Goal: Find specific page/section: Find specific page/section

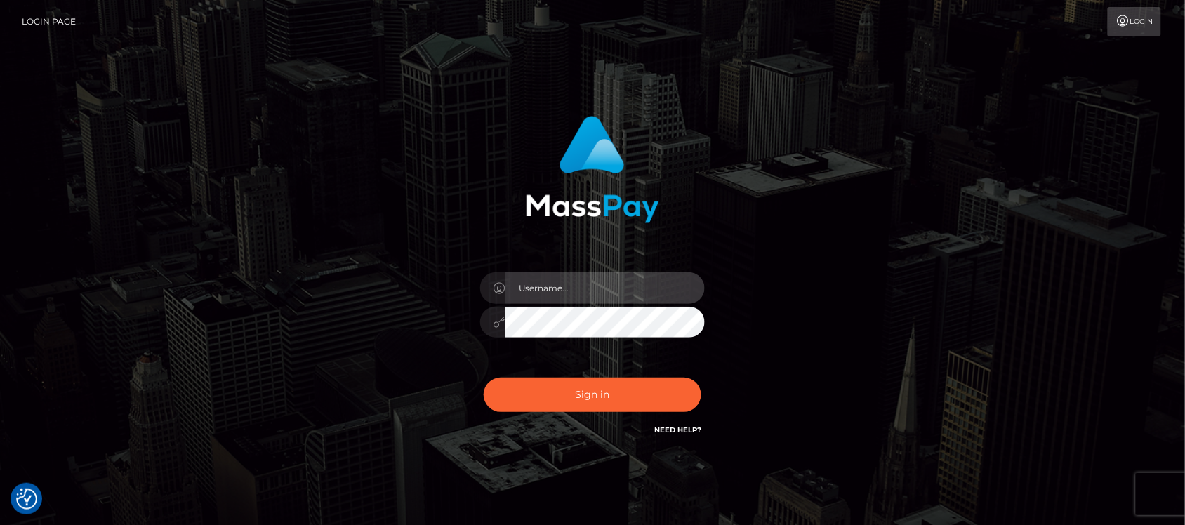
type input "hello.feetfinder"
drag, startPoint x: 629, startPoint y: 288, endPoint x: 646, endPoint y: 303, distance: 22.9
click at [629, 288] on input "hello.feetfinder" at bounding box center [604, 288] width 199 height 32
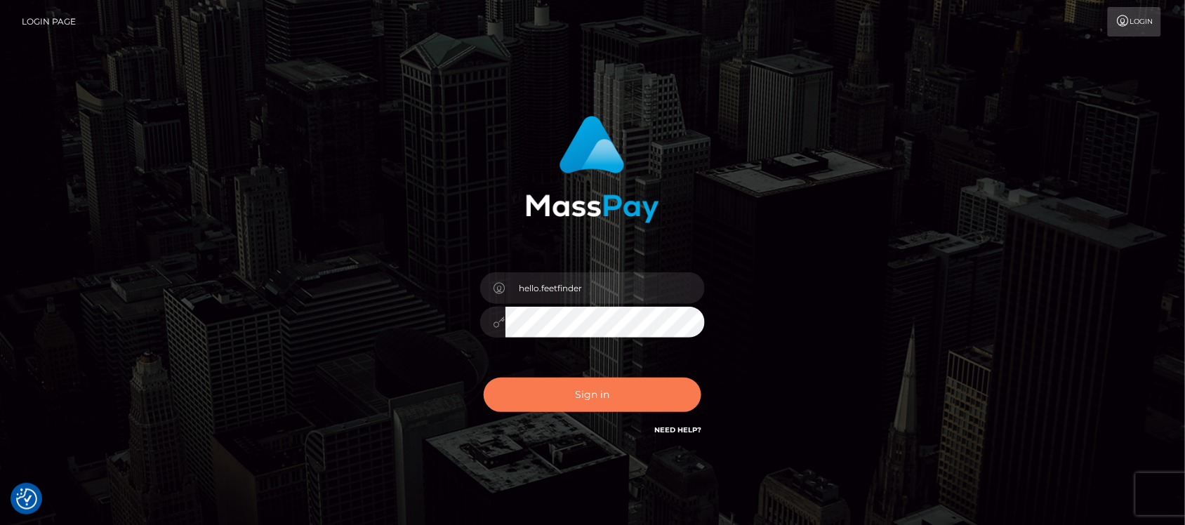
click at [569, 397] on button "Sign in" at bounding box center [593, 395] width 218 height 34
type input "hello.feetfinder"
click at [644, 392] on button "Sign in" at bounding box center [593, 395] width 218 height 34
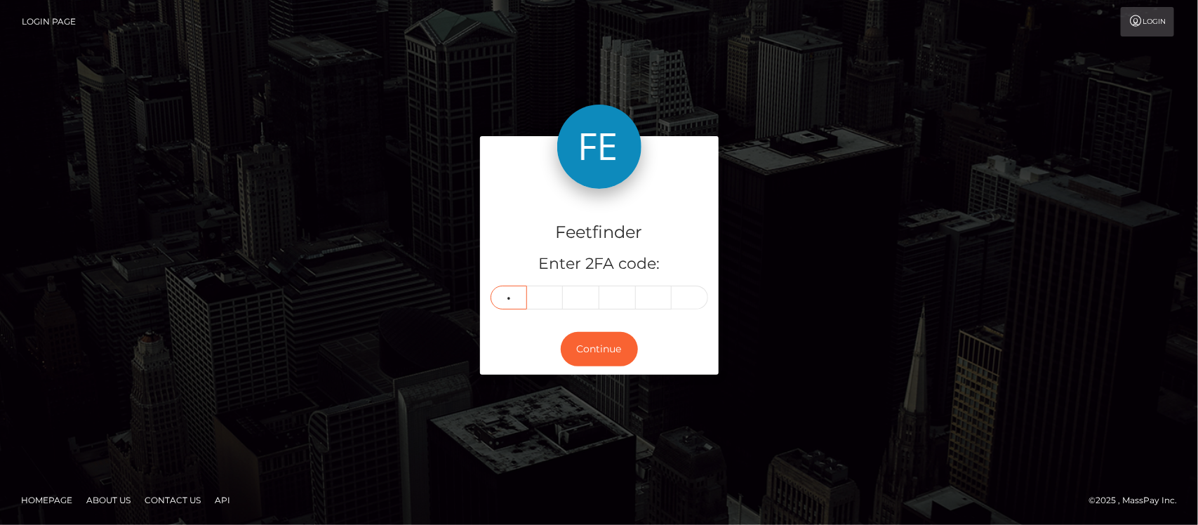
type input "1"
type input "5"
type input "7"
type input "6"
type input "1"
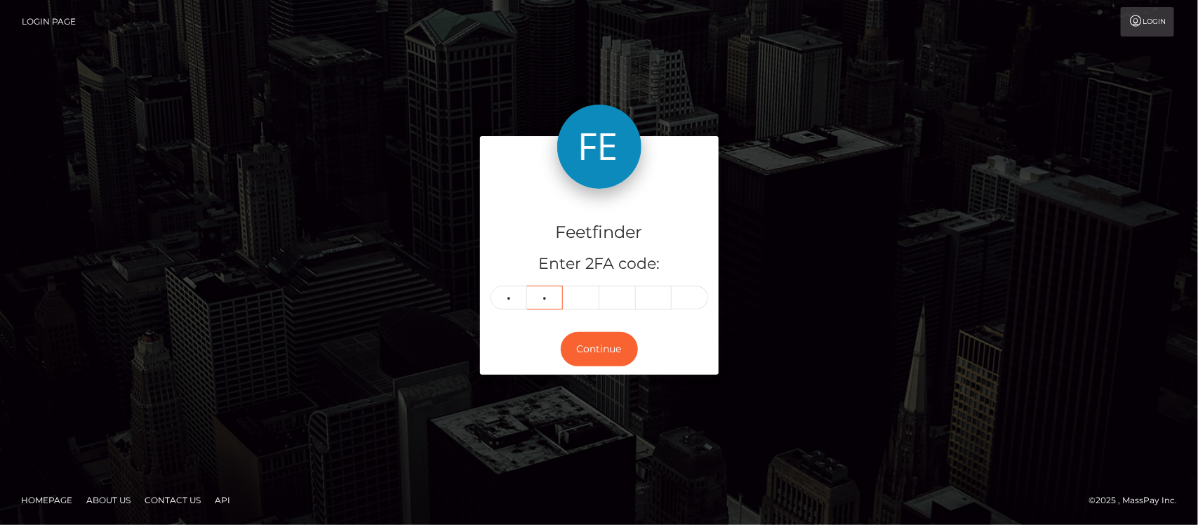
type input "8"
type input "5"
type input "9"
type input "6"
type input "4"
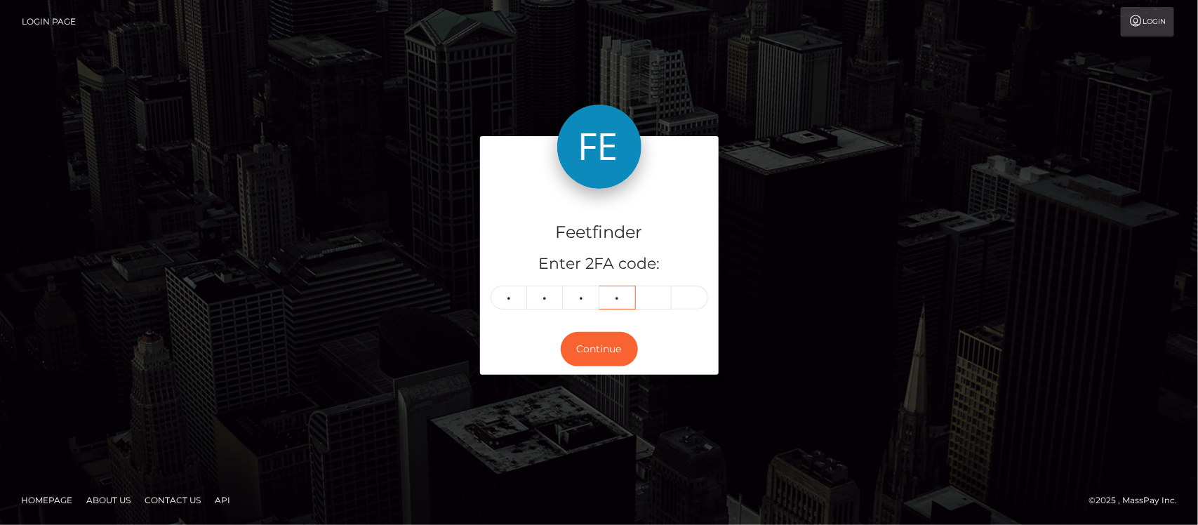
type input "7"
type input "5"
type input "0"
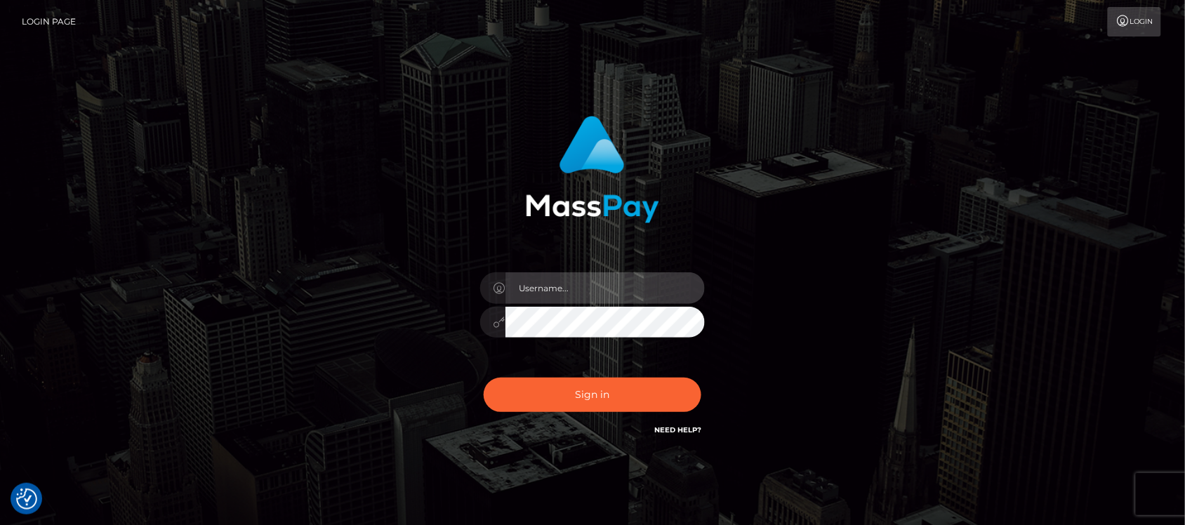
type input "hello.feetfinder"
drag, startPoint x: 644, startPoint y: 286, endPoint x: 649, endPoint y: 293, distance: 8.6
click at [644, 286] on input "hello.feetfinder" at bounding box center [604, 288] width 199 height 32
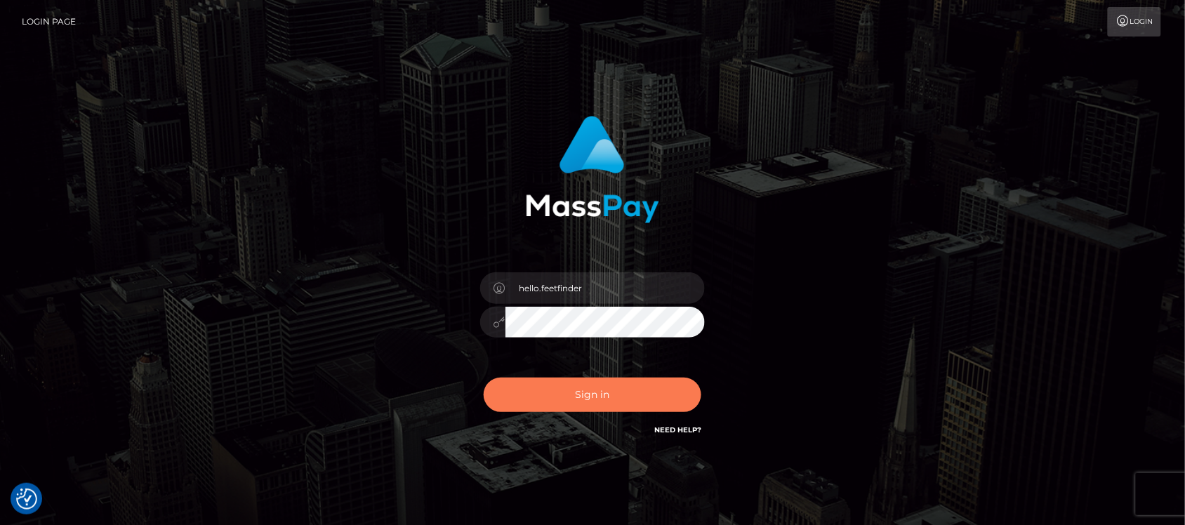
click at [640, 409] on button "Sign in" at bounding box center [593, 395] width 218 height 34
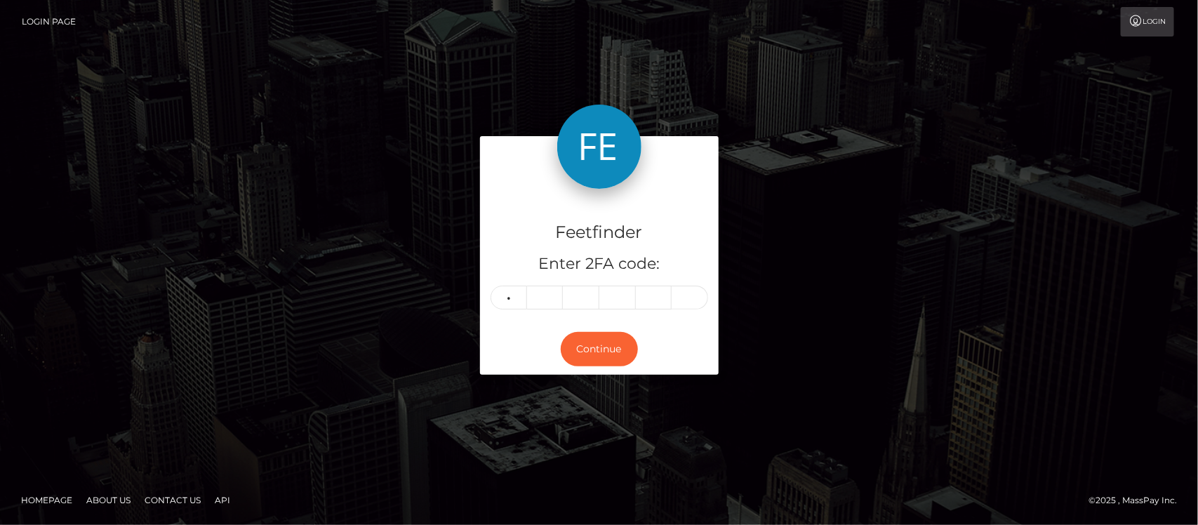
type input "9"
type input "6"
type input "4"
type input "7"
type input "5"
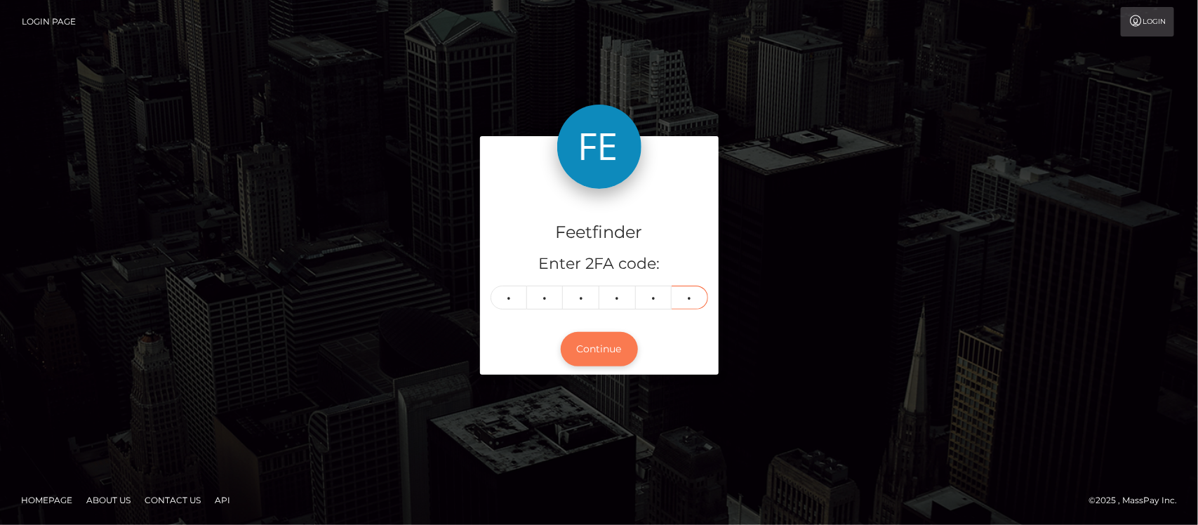
type input "0"
click at [607, 358] on button "Continue" at bounding box center [599, 349] width 77 height 34
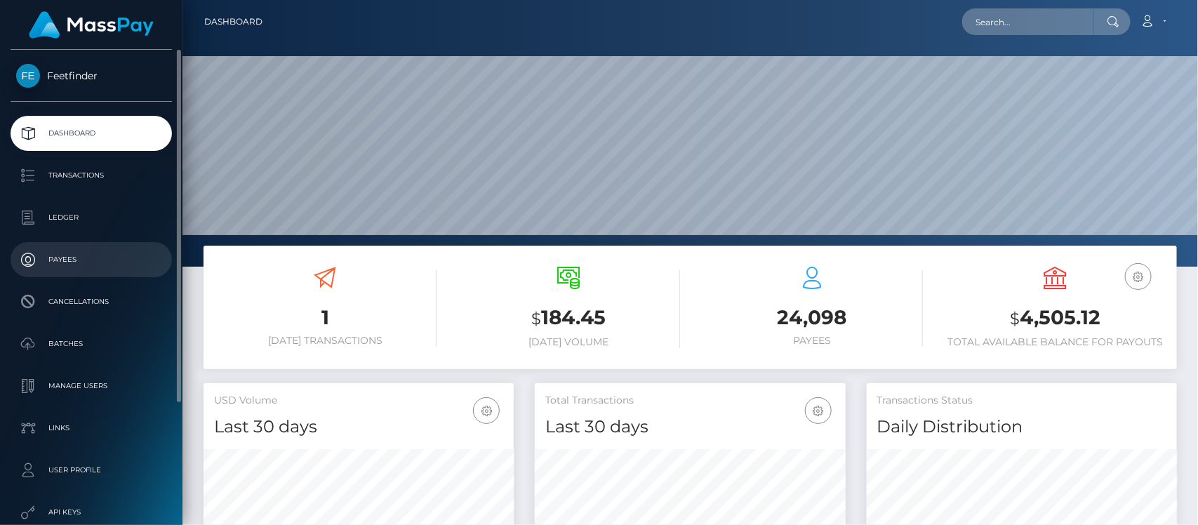
click at [76, 257] on p "Payees" at bounding box center [91, 259] width 150 height 21
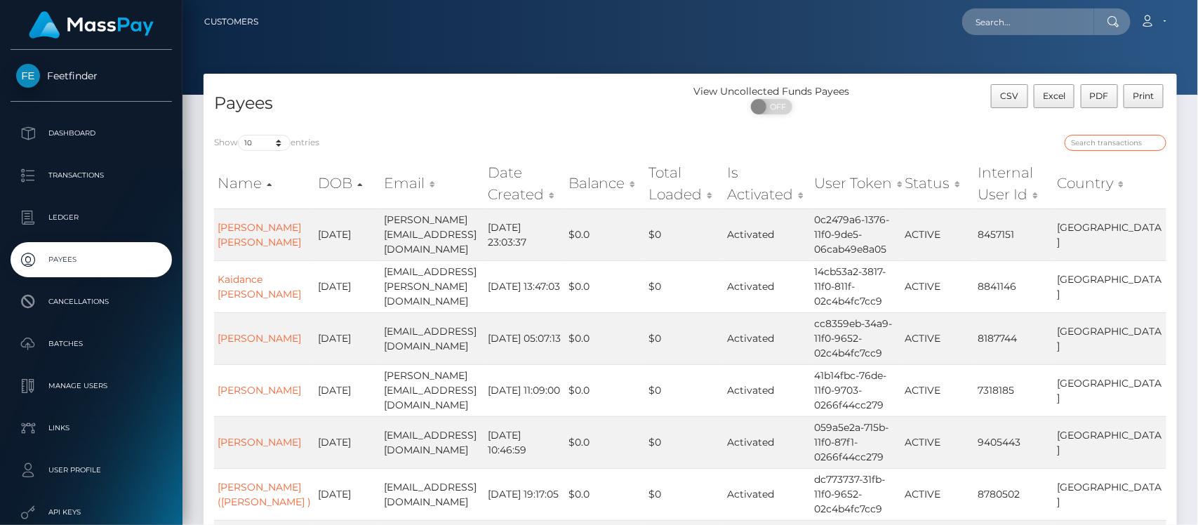
click at [1135, 145] on input "search" at bounding box center [1116, 143] width 102 height 16
paste input "ff2b31fa-6de0-11f0-87f1-0266f44cc279"
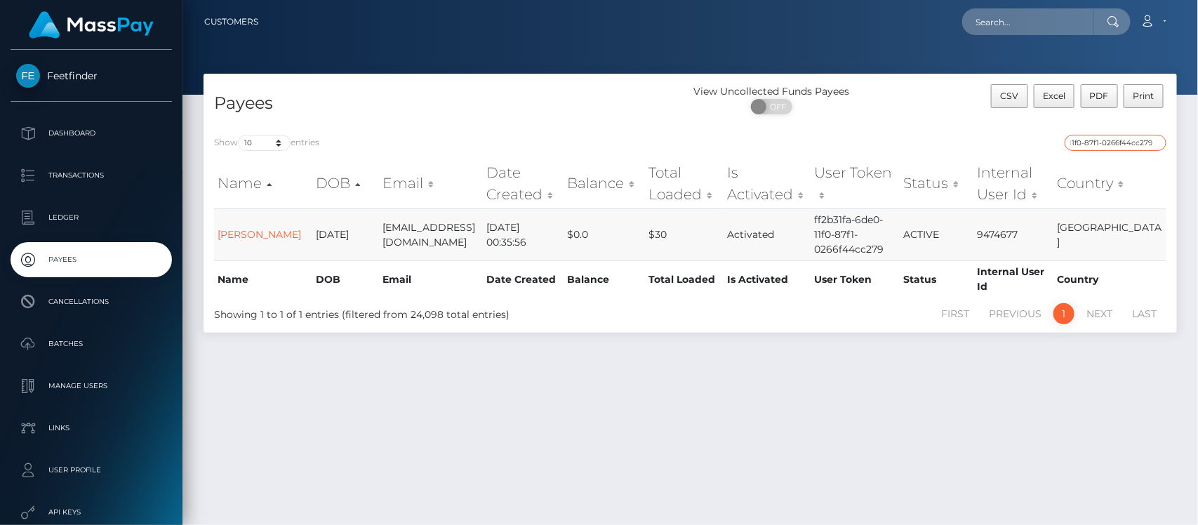
type input "ff2b31fa-6de0-11f0-87f1-0266f44cc279"
click at [246, 234] on td "[PERSON_NAME]" at bounding box center [263, 235] width 98 height 52
click at [233, 237] on link "[PERSON_NAME]" at bounding box center [260, 234] width 84 height 13
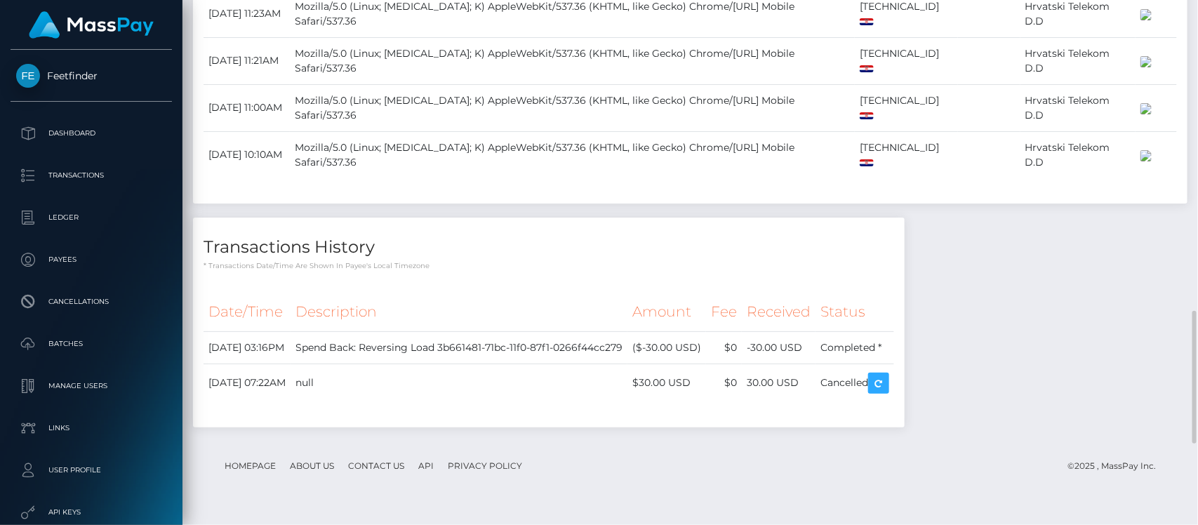
scroll to position [1550, 0]
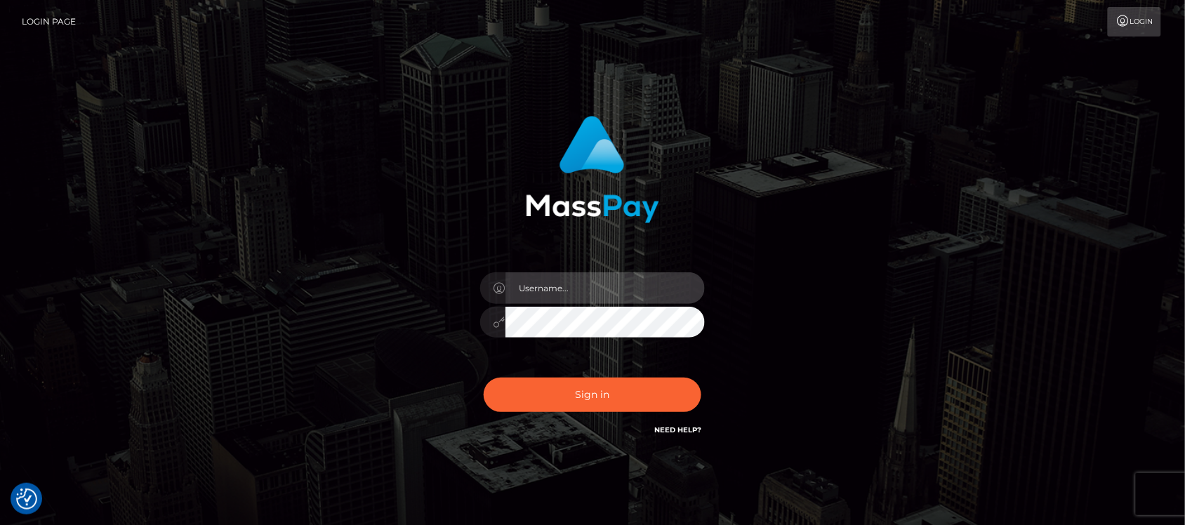
type input "hello.feetfinder"
click at [590, 285] on input "hello.feetfinder" at bounding box center [604, 288] width 199 height 32
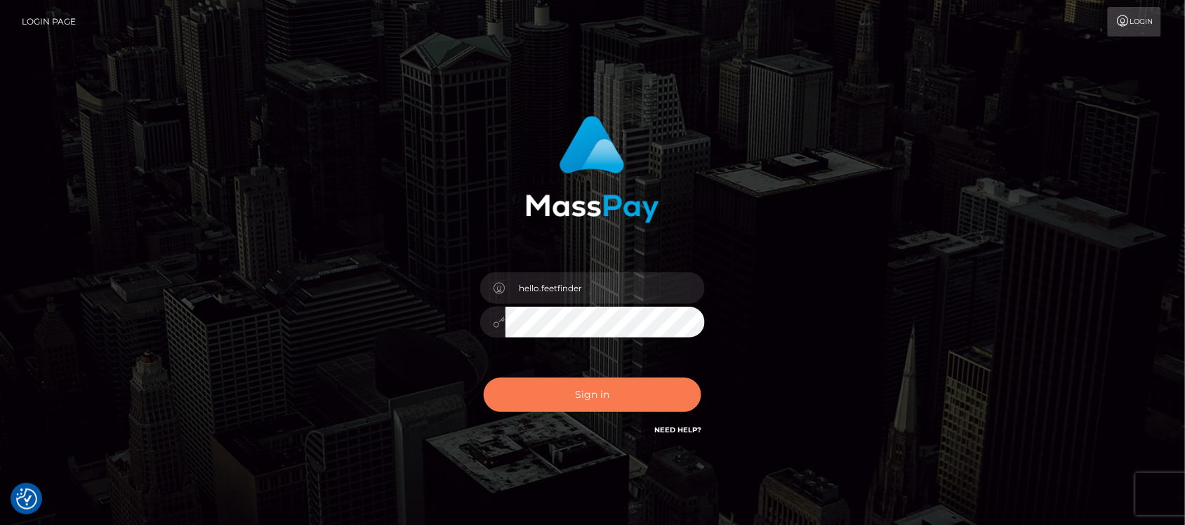
click at [641, 391] on button "Sign in" at bounding box center [593, 395] width 218 height 34
type input "hello.feetfinder"
click at [602, 392] on button "Sign in" at bounding box center [593, 395] width 218 height 34
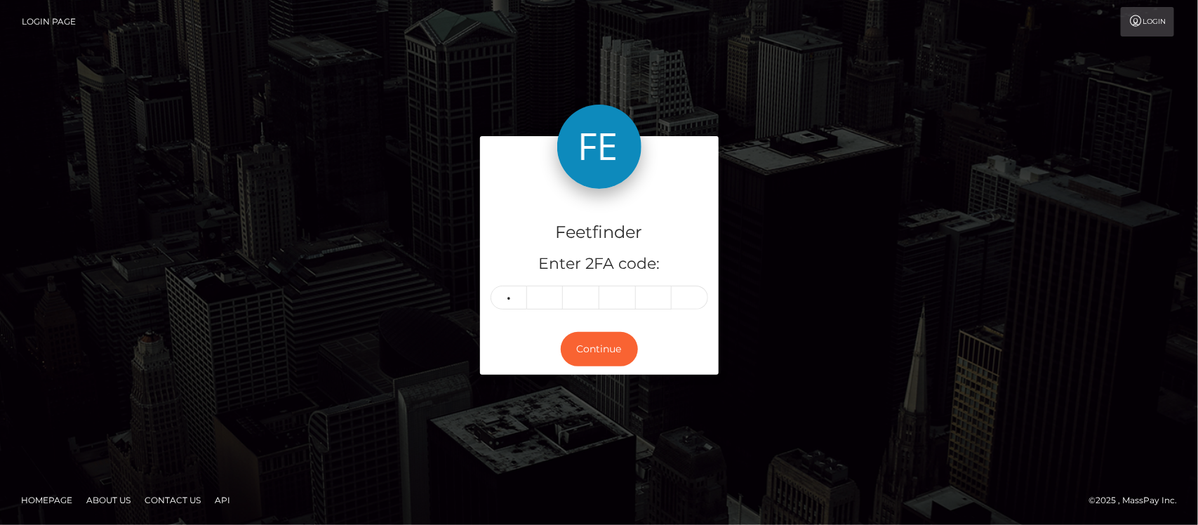
type input "4"
type input "9"
type input "0"
type input "9"
type input "6"
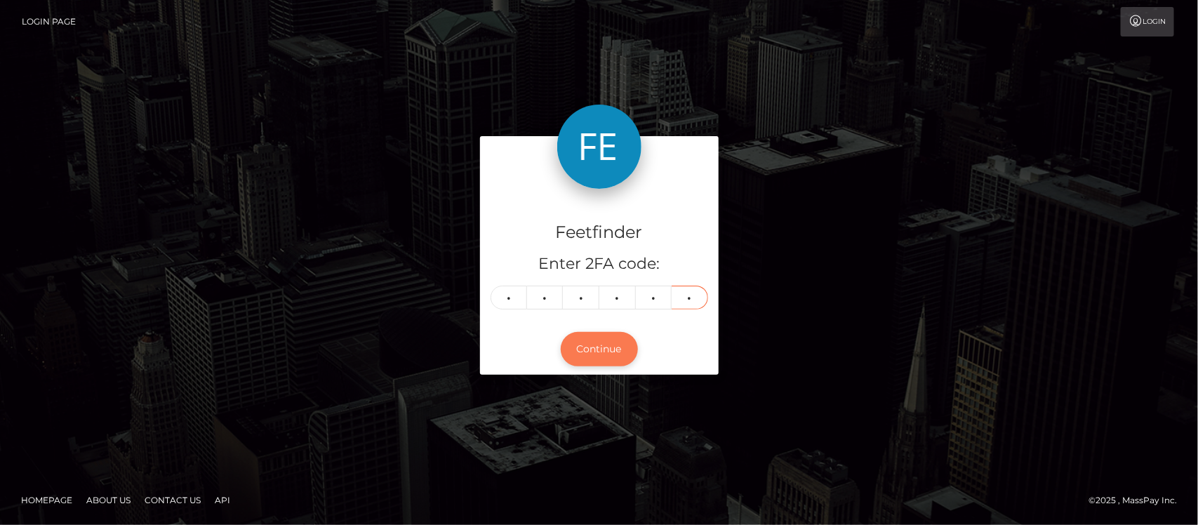
type input "4"
click at [616, 351] on button "Continue" at bounding box center [599, 349] width 77 height 34
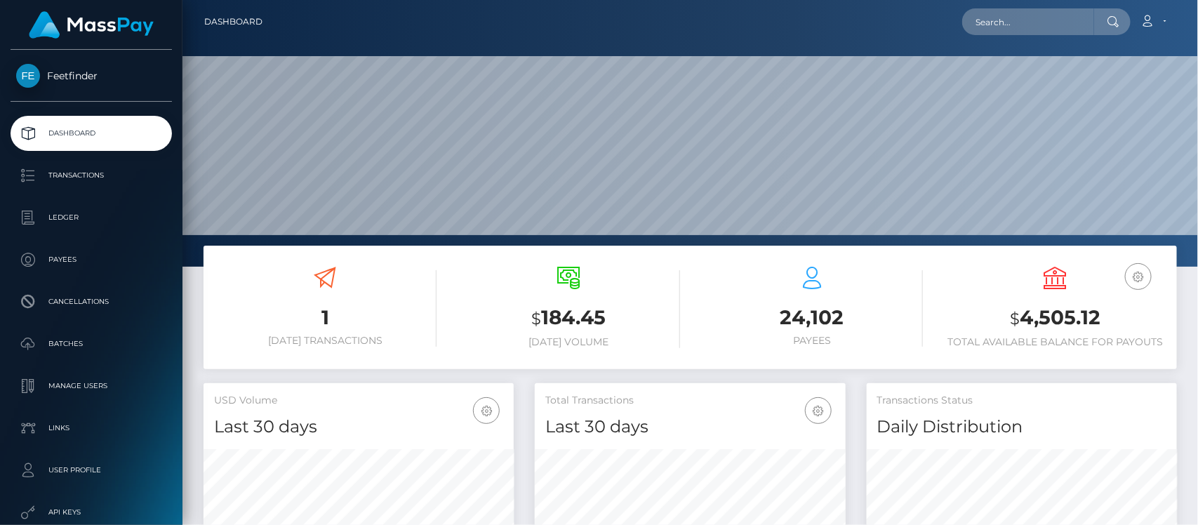
scroll to position [248, 310]
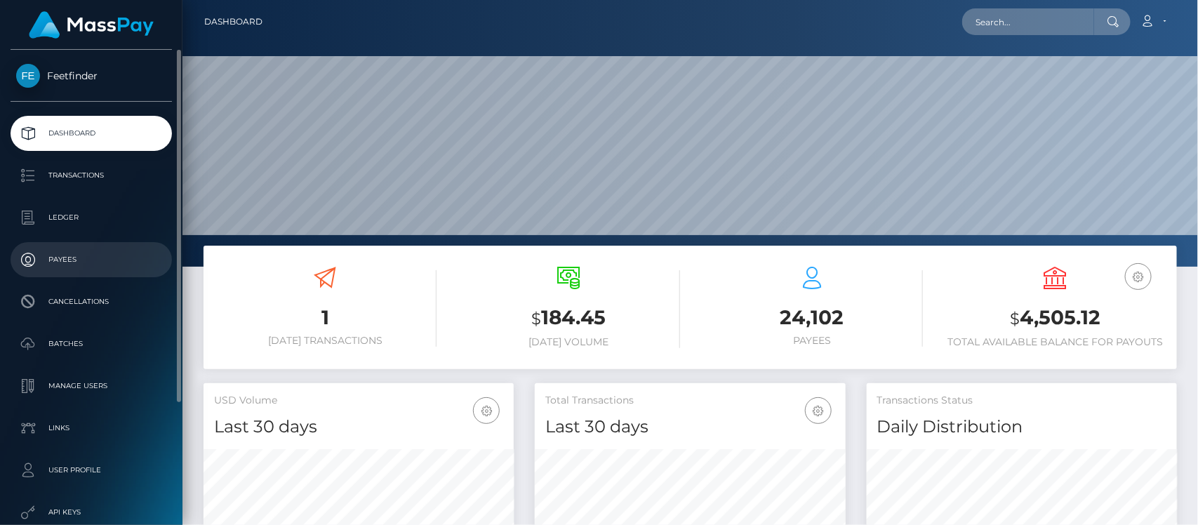
click at [63, 253] on p "Payees" at bounding box center [91, 259] width 150 height 21
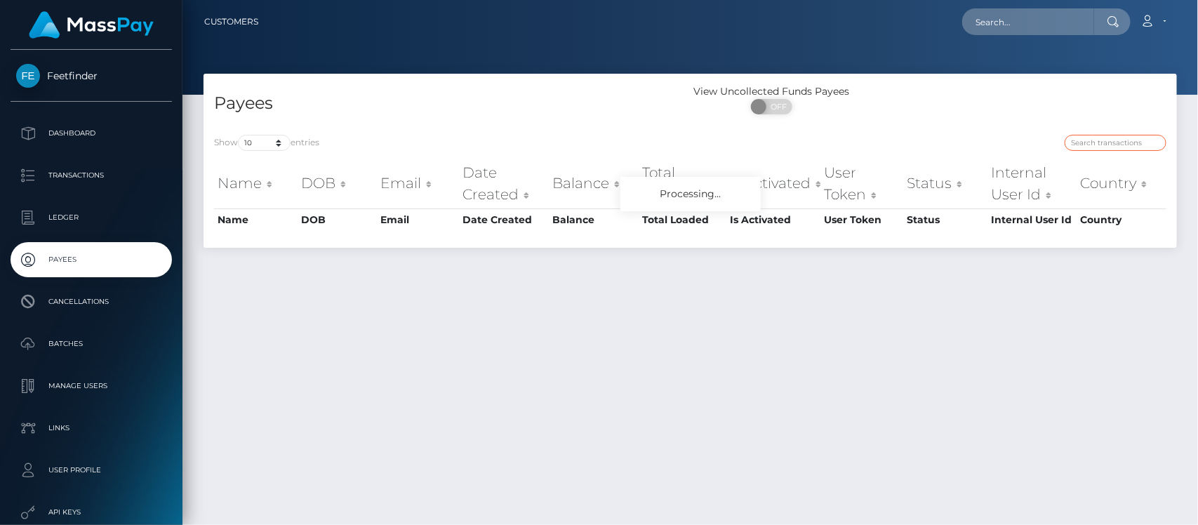
click at [1121, 144] on input "search" at bounding box center [1116, 143] width 102 height 16
click at [1120, 144] on input "search" at bounding box center [1116, 143] width 102 height 16
paste input "e9edbef7-38e2-11f0-811f-02c4b4fc7cc9"
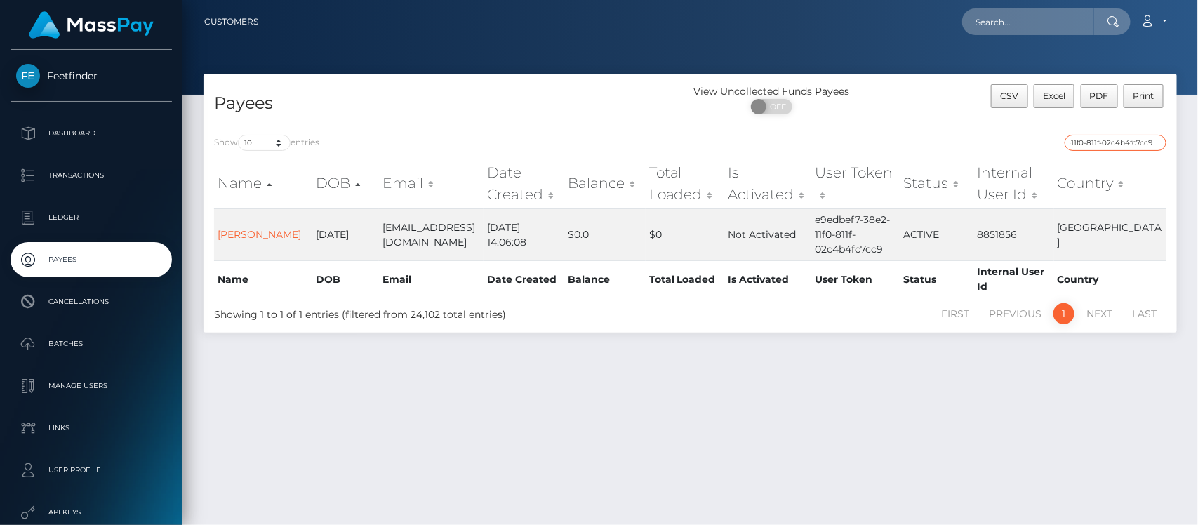
type input "e9edbef7-38e2-11f0-811f-02c4b4fc7cc9"
